Goal: Task Accomplishment & Management: Complete application form

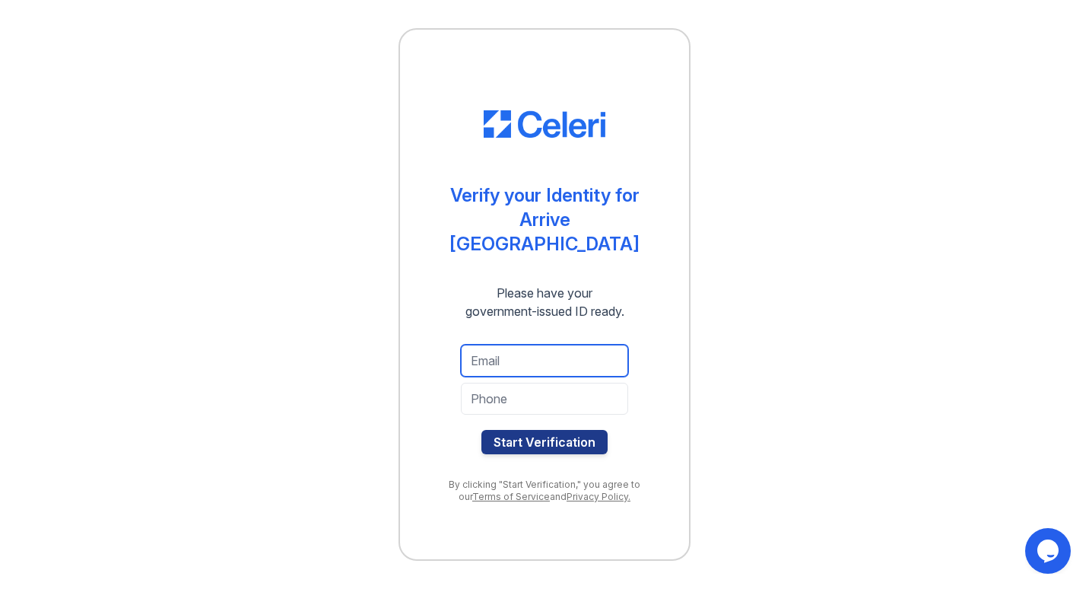
click at [500, 345] on input "email" at bounding box center [544, 361] width 167 height 32
type input "vurukondatharun08@gmail.com"
click at [507, 383] on input "tel" at bounding box center [544, 399] width 167 height 32
type input "4759884297"
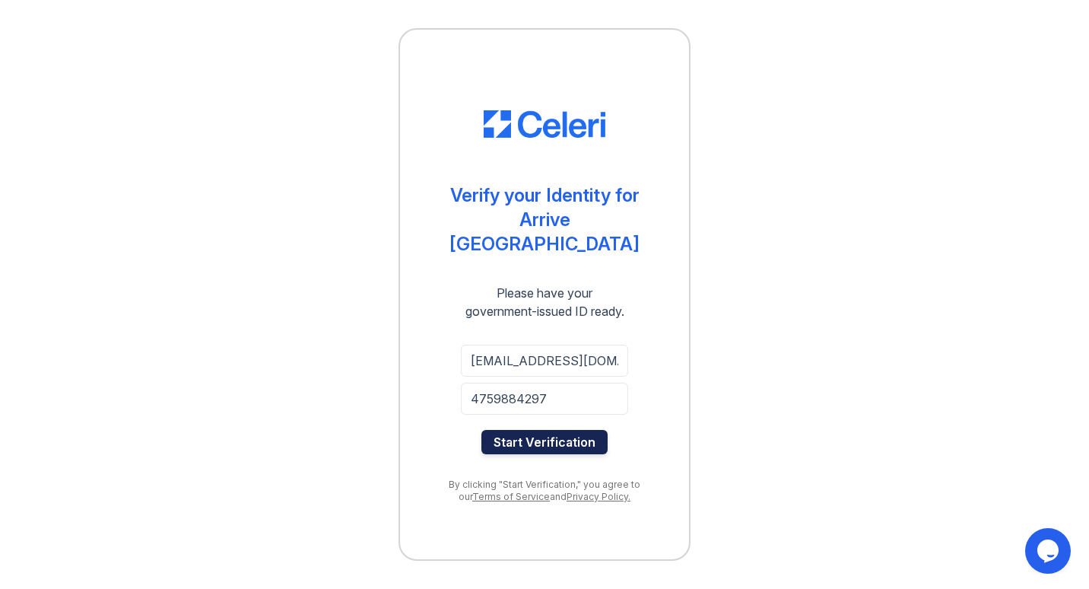
click at [533, 430] on button "Start Verification" at bounding box center [544, 442] width 126 height 24
